Goal: Information Seeking & Learning: Learn about a topic

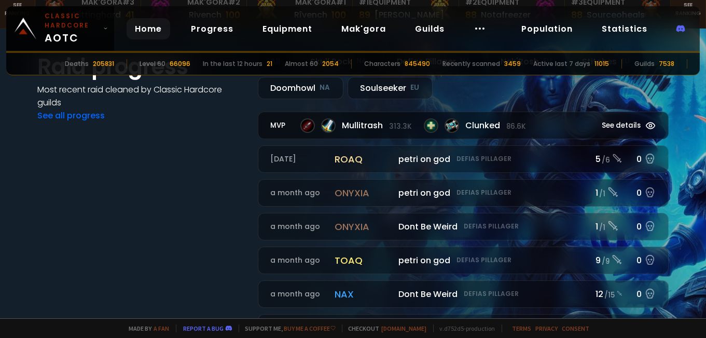
scroll to position [123, 0]
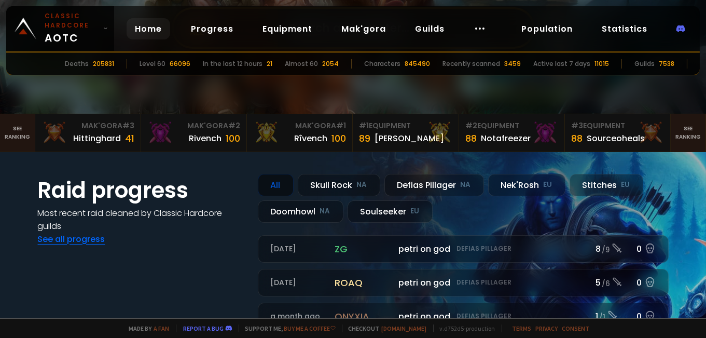
click at [82, 240] on link "See all progress" at bounding box center [71, 239] width 67 height 12
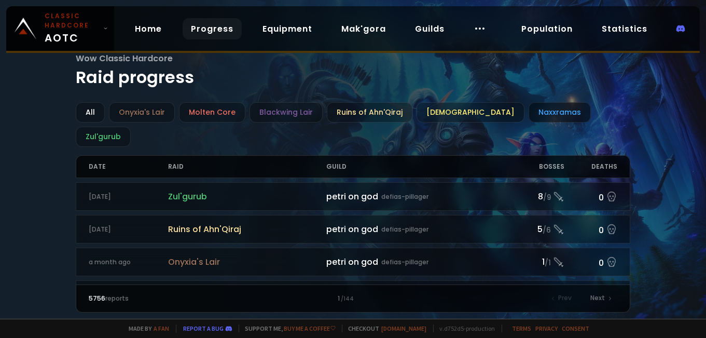
click at [529, 111] on div "Naxxramas" at bounding box center [560, 112] width 62 height 20
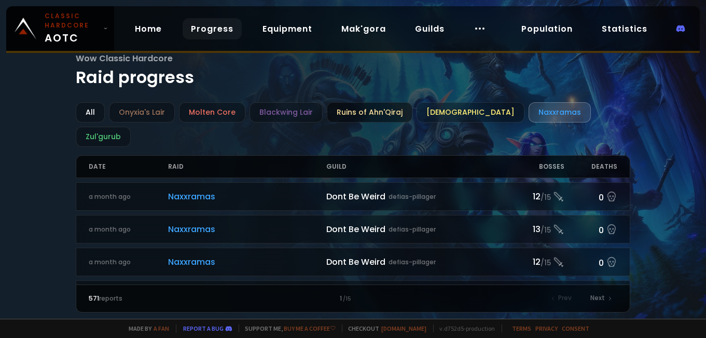
click at [367, 118] on div "Ruins of Ahn'Qiraj" at bounding box center [370, 112] width 86 height 20
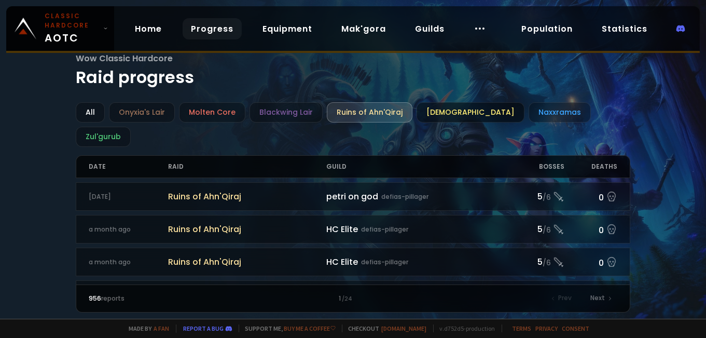
click at [447, 112] on div "[DEMOGRAPHIC_DATA]" at bounding box center [471, 112] width 108 height 20
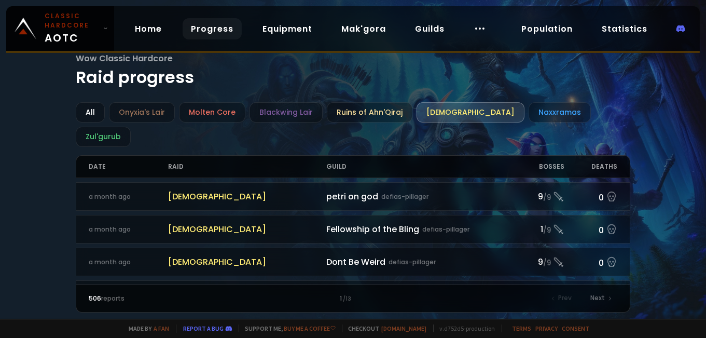
click at [135, 77] on h1 "Wow Classic Hardcore Raid progress" at bounding box center [353, 71] width 555 height 38
click at [312, 79] on h1 "Wow Classic Hardcore Raid progress" at bounding box center [353, 71] width 555 height 38
click at [442, 34] on link "Guilds" at bounding box center [430, 28] width 46 height 21
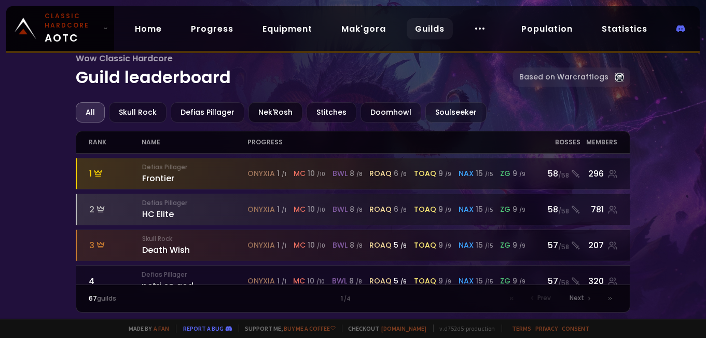
click at [269, 115] on div "Nek'Rosh" at bounding box center [276, 112] width 54 height 20
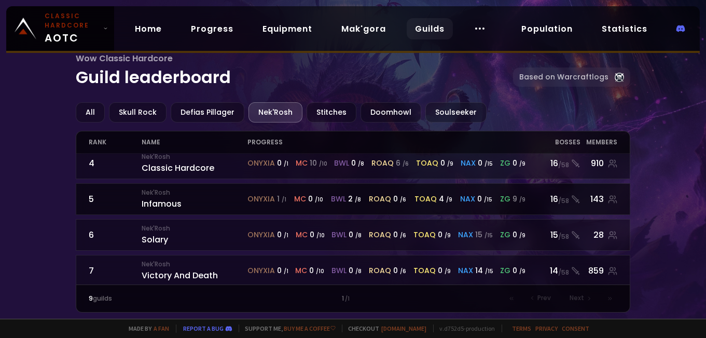
scroll to position [194, 0]
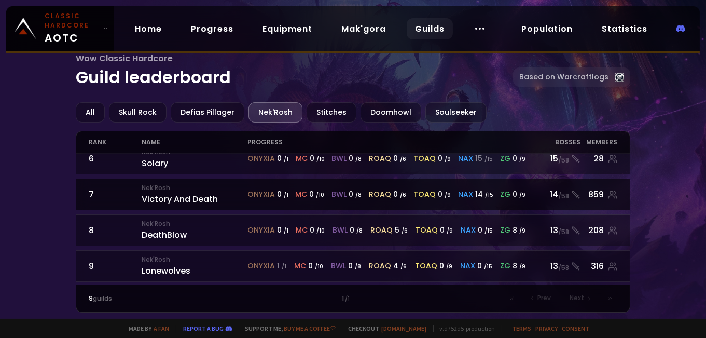
click at [465, 194] on span "nax" at bounding box center [465, 194] width 15 height 11
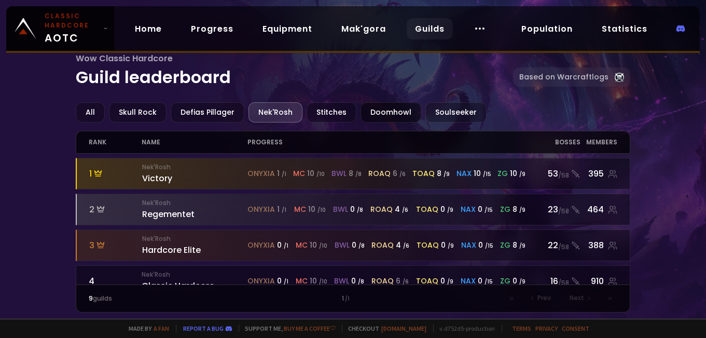
click at [396, 114] on div "Doomhowl" at bounding box center [391, 112] width 61 height 20
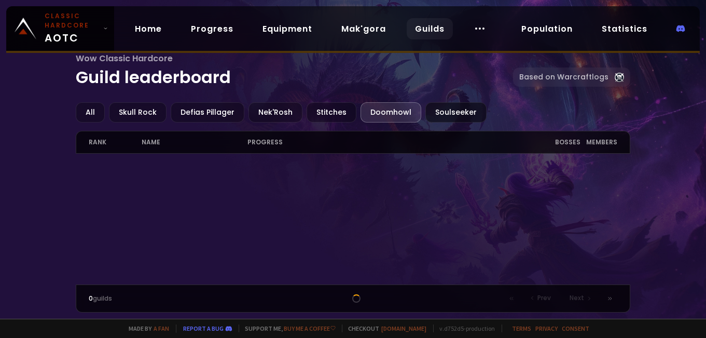
click at [435, 114] on div "Soulseeker" at bounding box center [455, 112] width 61 height 20
